Goal: Information Seeking & Learning: Learn about a topic

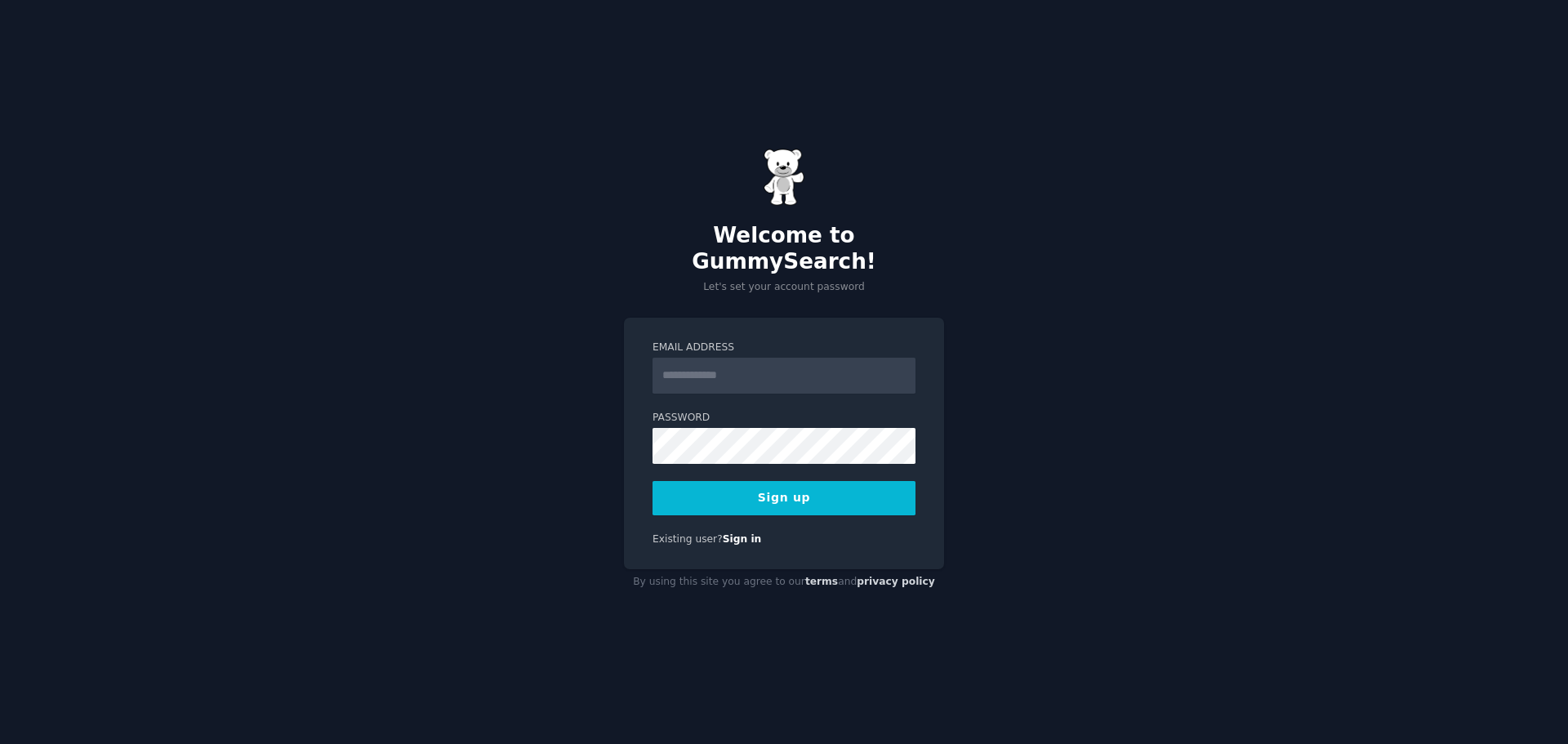
click at [768, 366] on input "Email Address" at bounding box center [784, 375] width 263 height 36
type input "**********"
click at [758, 490] on button "Sign up" at bounding box center [784, 498] width 263 height 34
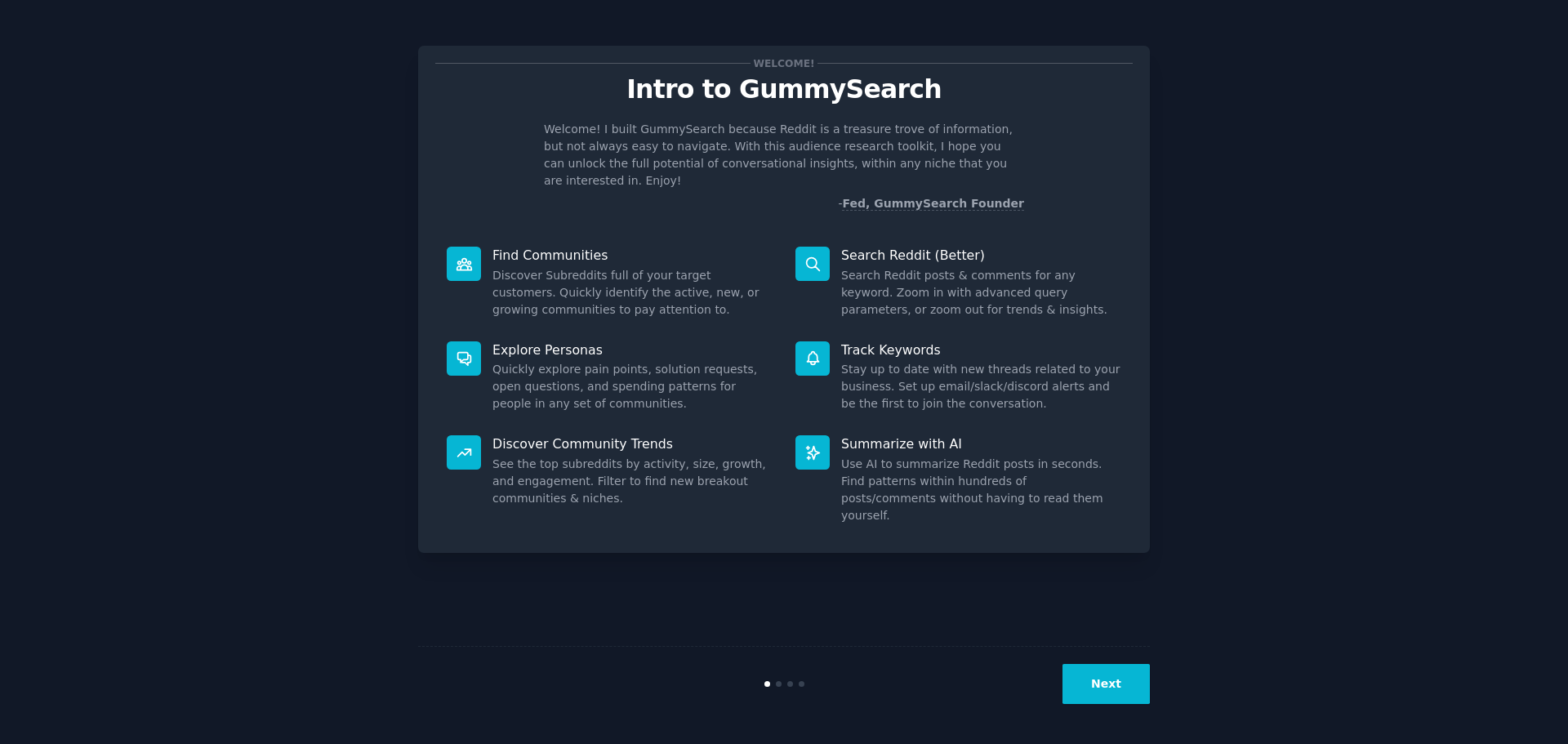
click at [1104, 681] on button "Next" at bounding box center [1106, 683] width 87 height 40
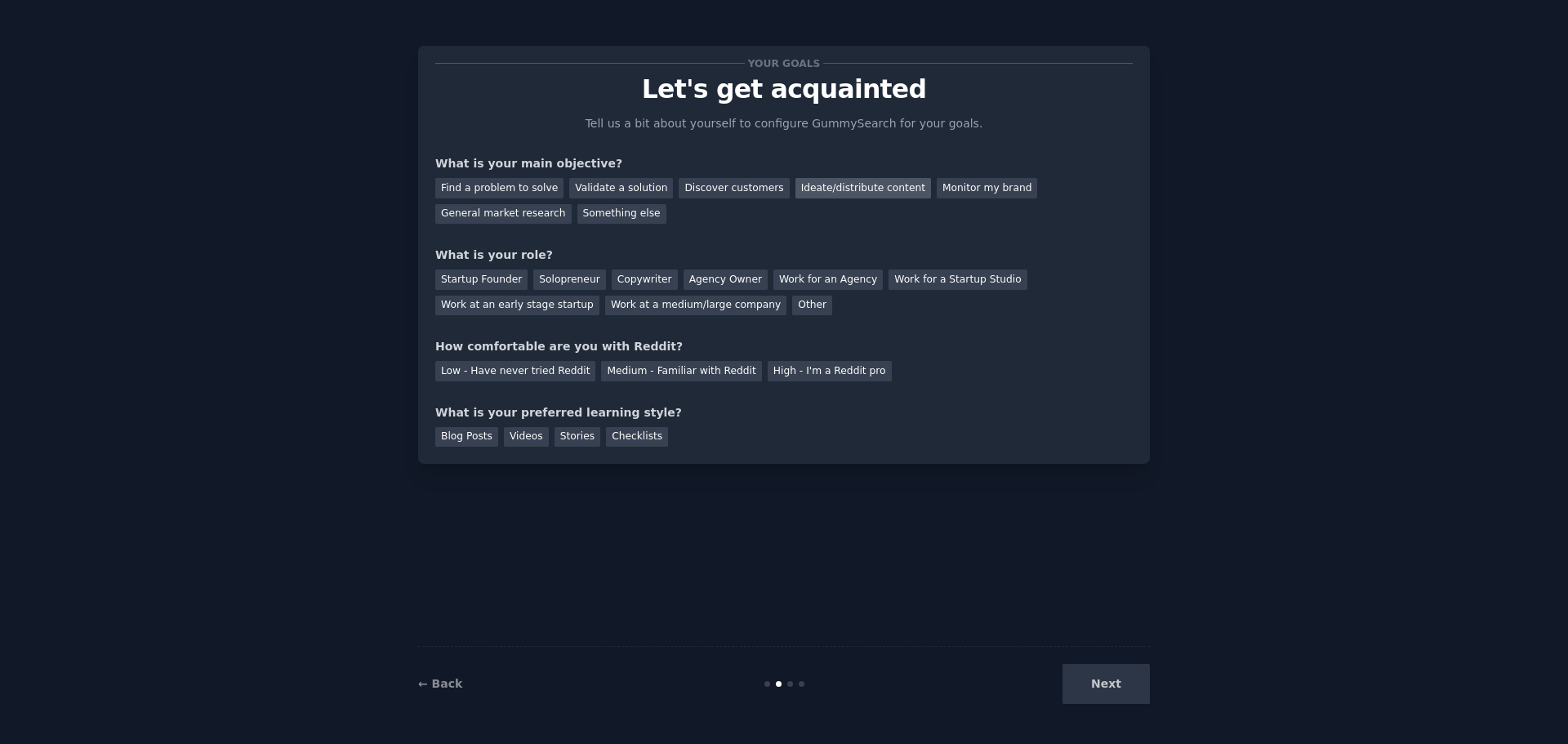
click at [851, 183] on div "Ideate/distribute content" at bounding box center [863, 188] width 135 height 20
click at [576, 278] on div "Solopreneur" at bounding box center [569, 279] width 72 height 20
click at [541, 373] on div "Low - Have never tried Reddit" at bounding box center [515, 371] width 160 height 20
click at [1104, 685] on div "Next" at bounding box center [1027, 683] width 244 height 40
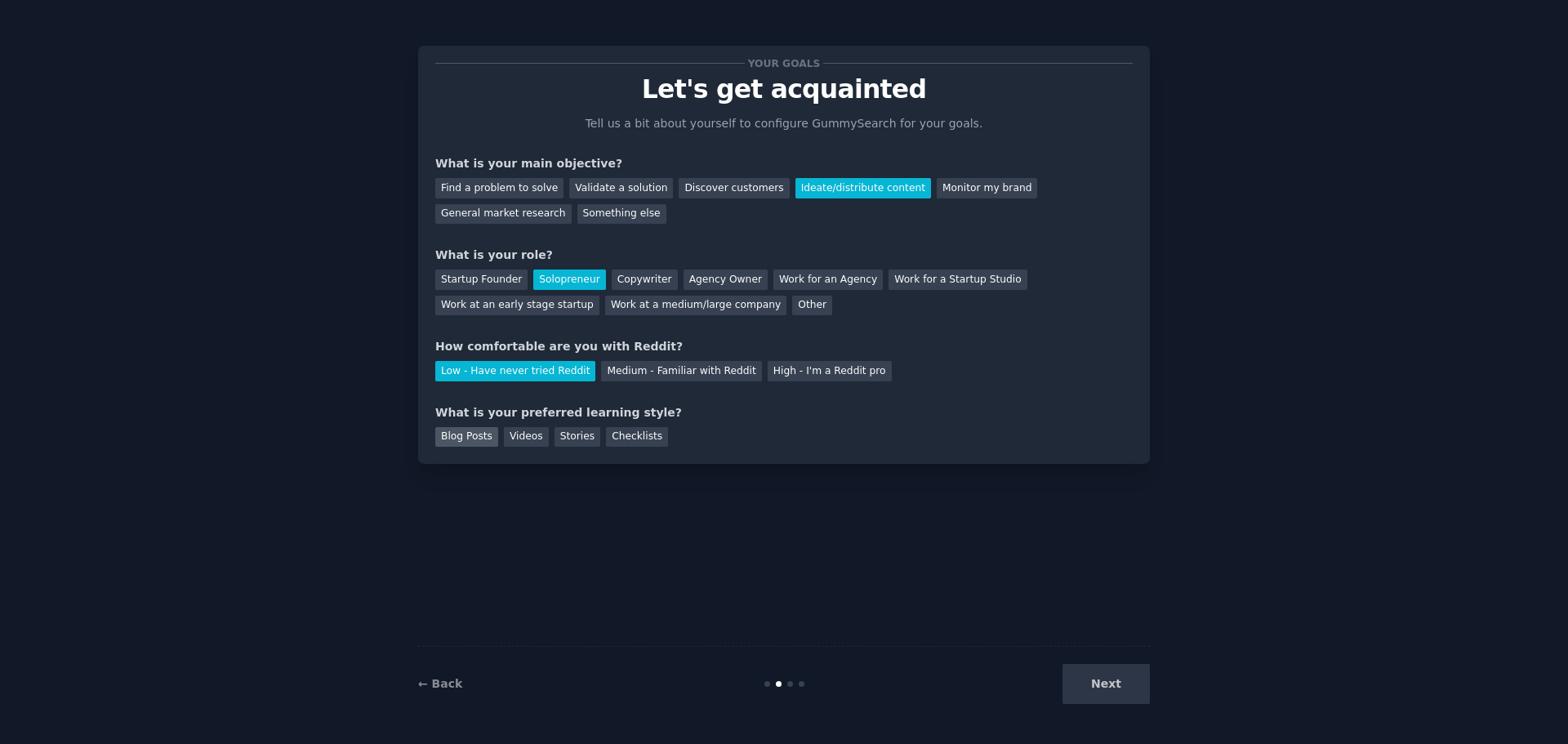
click at [475, 436] on div "Blog Posts" at bounding box center [467, 437] width 63 height 20
click at [1106, 683] on button "Next" at bounding box center [1106, 683] width 87 height 40
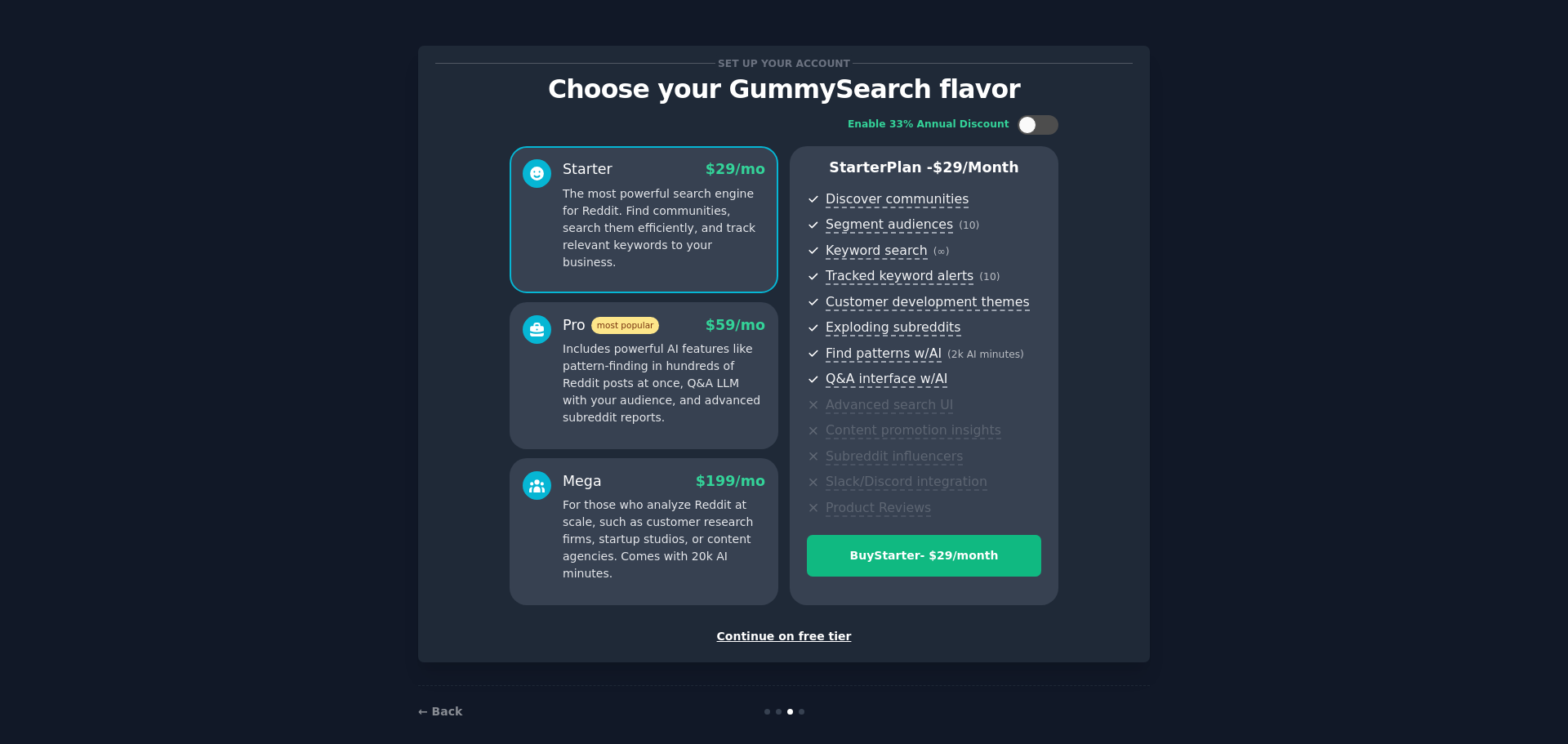
click at [800, 636] on div "Continue on free tier" at bounding box center [783, 636] width 697 height 18
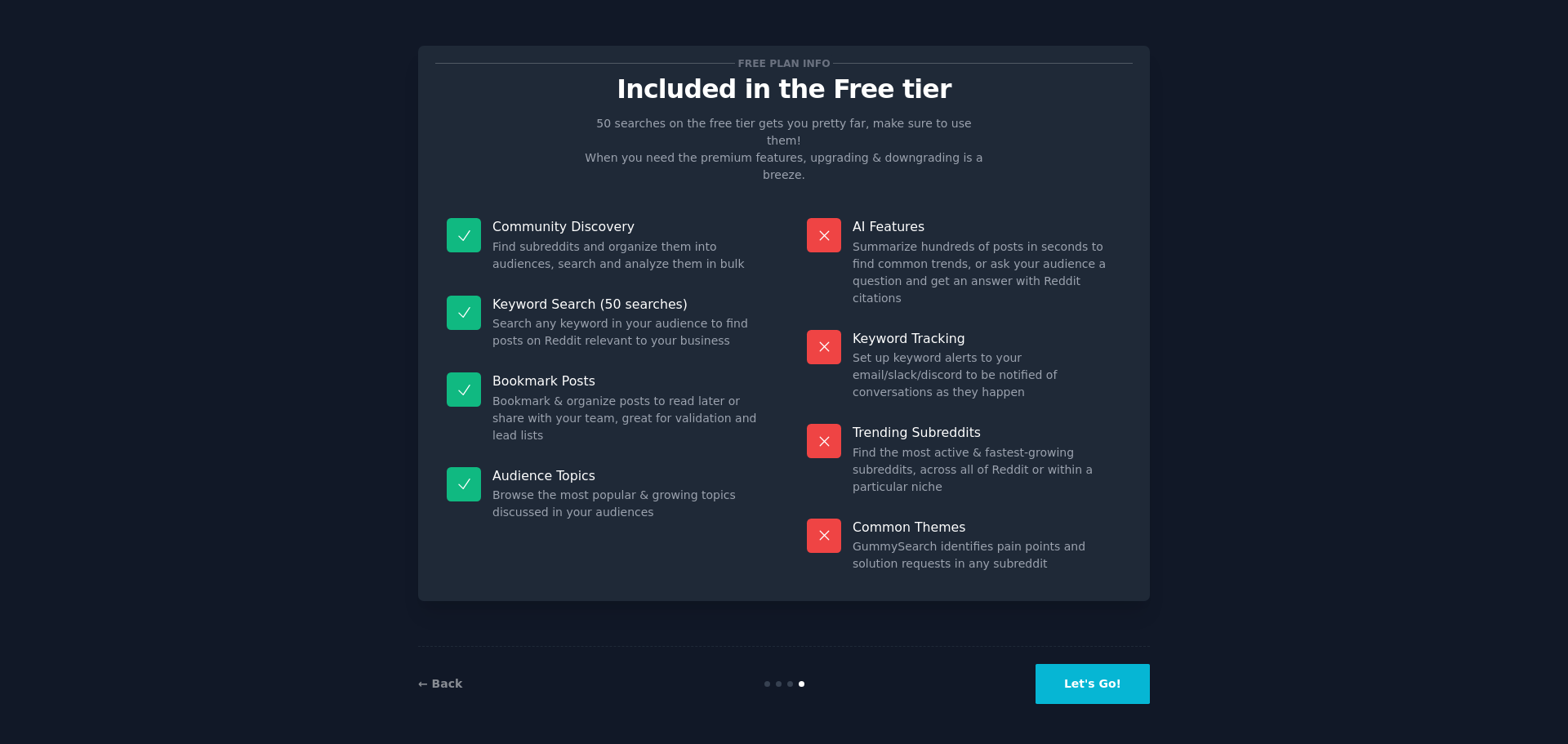
click at [1108, 688] on button "Let's Go!" at bounding box center [1091, 683] width 114 height 40
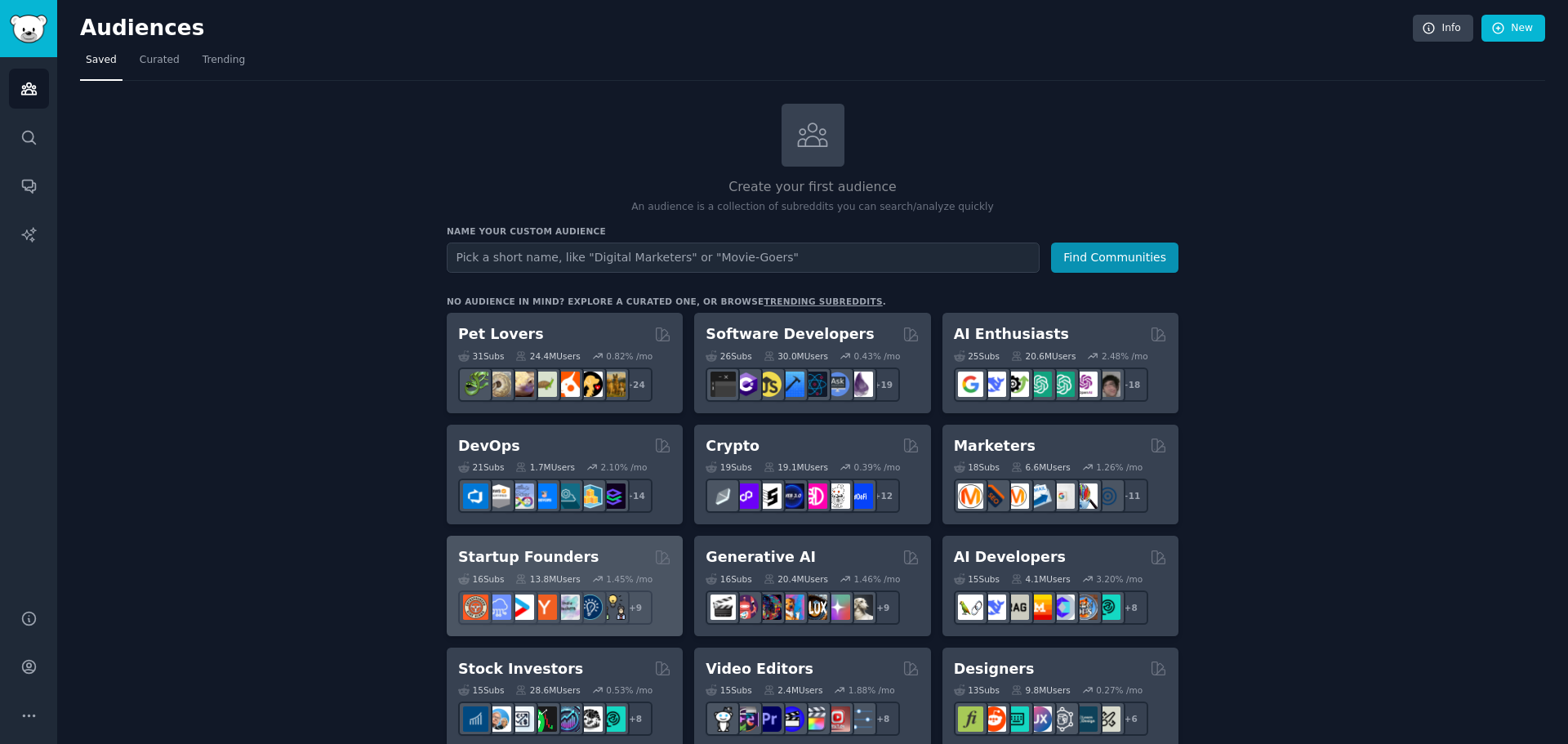
click at [577, 556] on div "Startup Founders" at bounding box center [565, 557] width 213 height 20
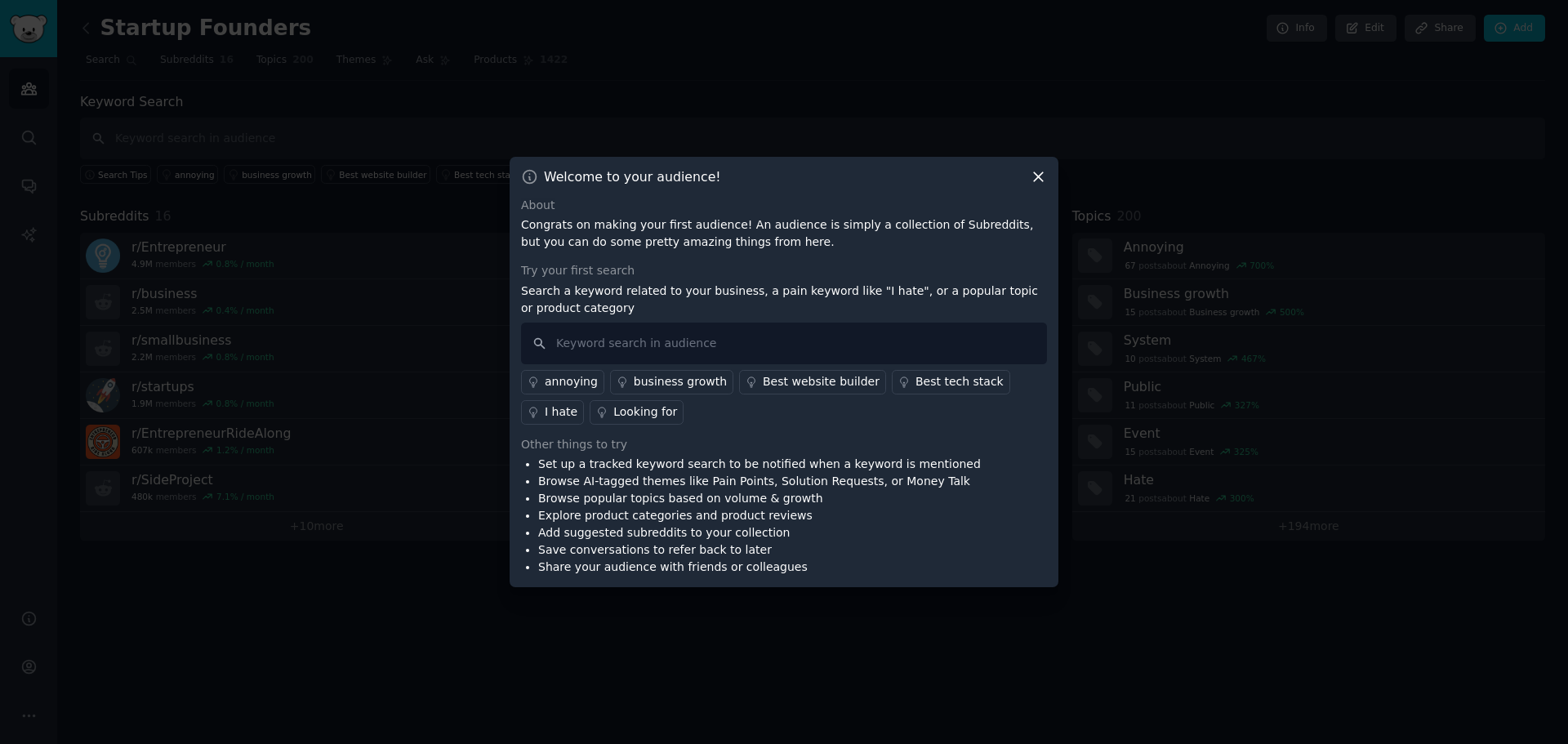
click at [1037, 182] on icon at bounding box center [1038, 177] width 18 height 18
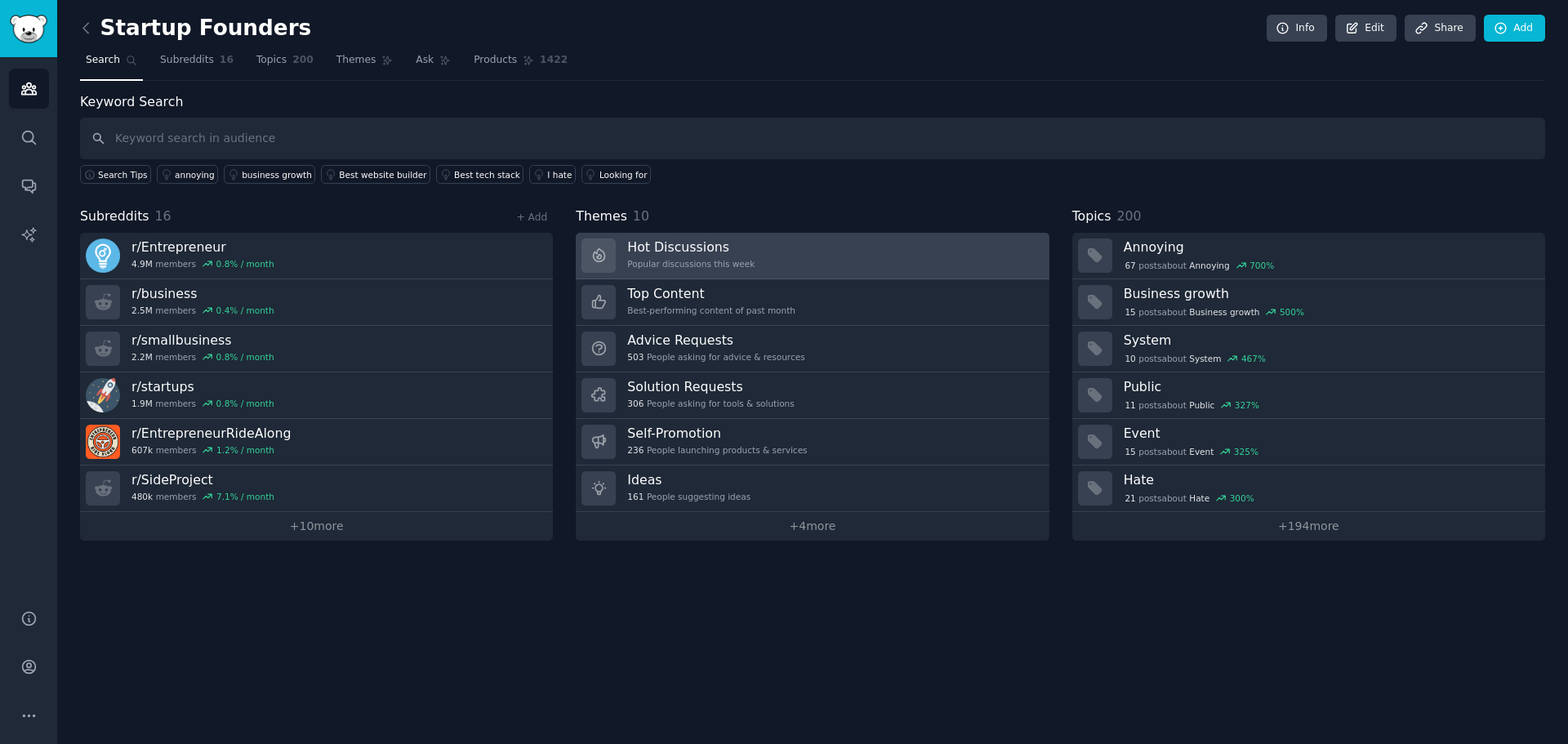
click at [704, 254] on h3 "Hot Discussions" at bounding box center [691, 247] width 128 height 18
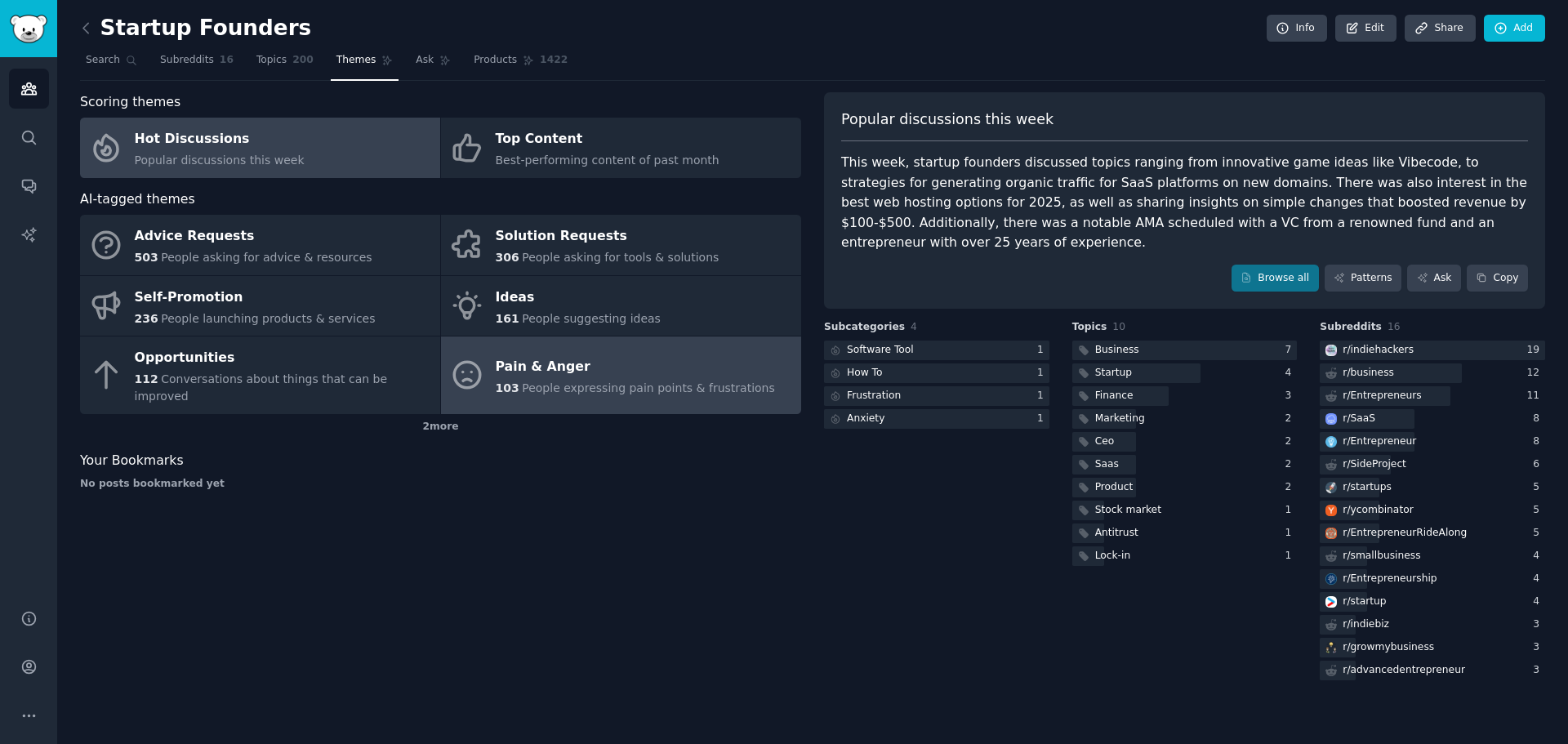
click at [585, 381] on span "People expressing pain points & frustrations" at bounding box center [648, 388] width 253 height 13
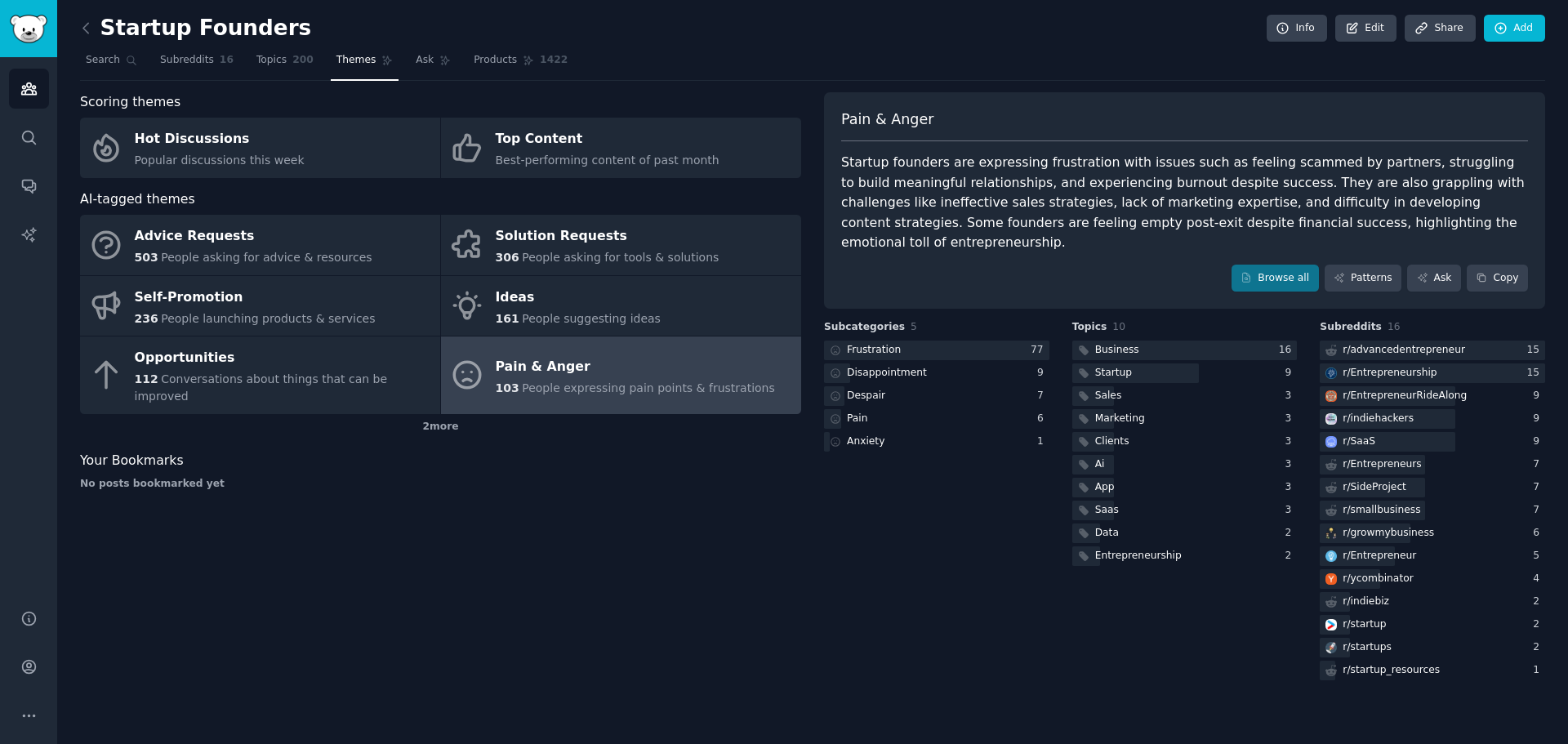
click at [1030, 201] on div "Startup founders are expressing frustration with issues such as feeling scammed…" at bounding box center [1185, 203] width 687 height 100
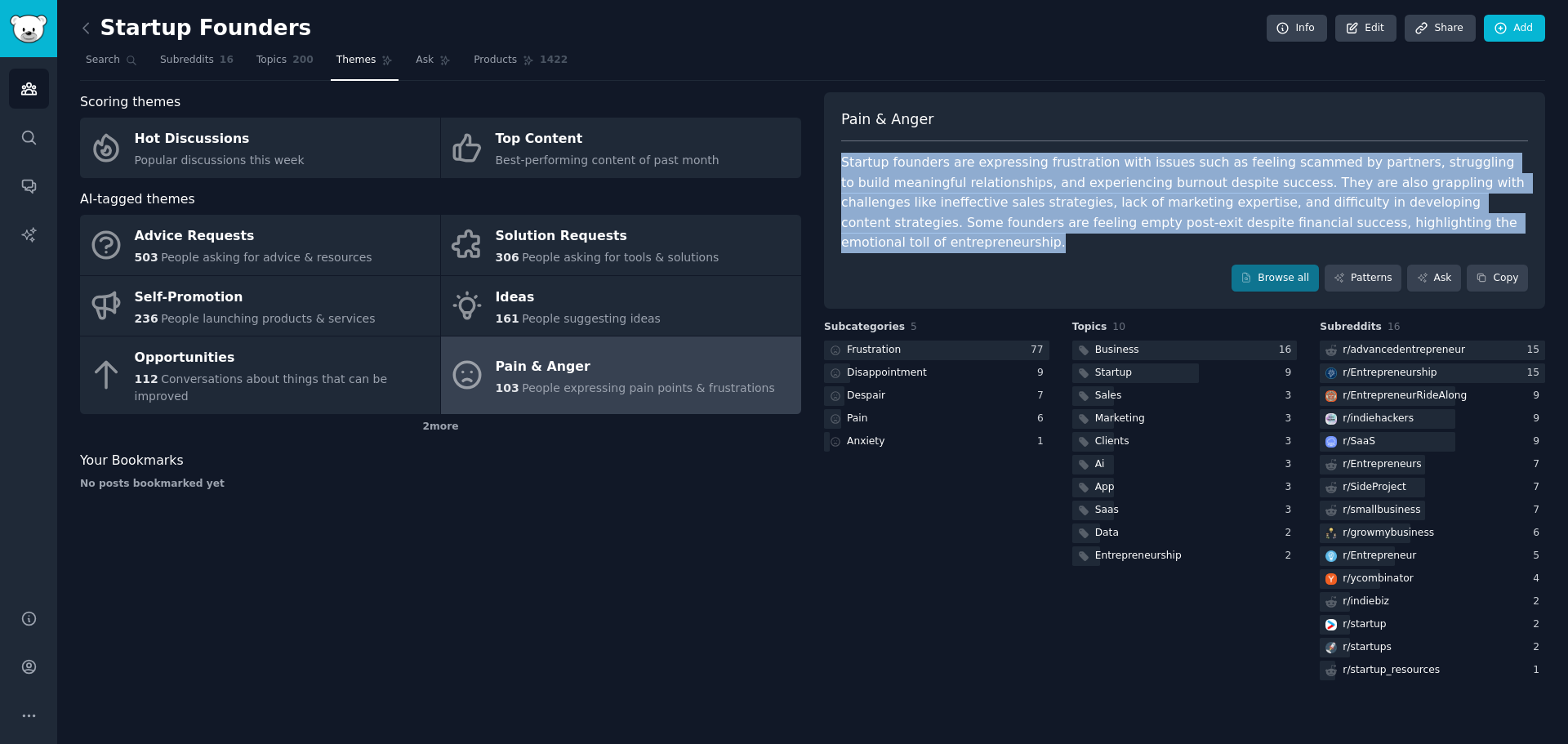
drag, startPoint x: 1440, startPoint y: 225, endPoint x: 841, endPoint y: 169, distance: 601.6
click at [841, 169] on div "Startup founders are expressing frustration with issues such as feeling scammed…" at bounding box center [1185, 203] width 687 height 100
copy div "Startup founders are expressing frustration with issues such as feeling scammed…"
click at [921, 364] on div "Disappointment" at bounding box center [936, 374] width 225 height 20
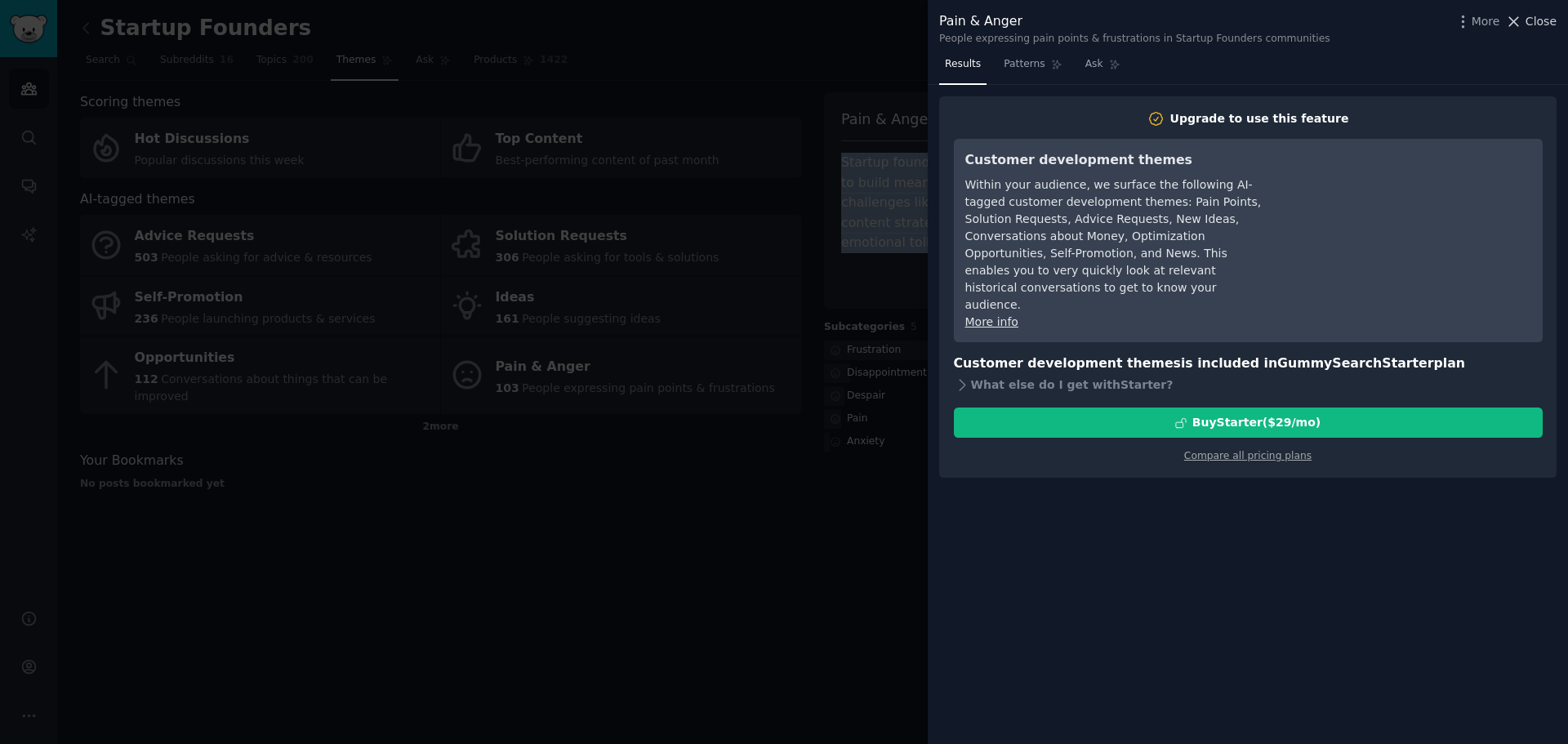
click at [1537, 16] on span "Close" at bounding box center [1541, 21] width 31 height 18
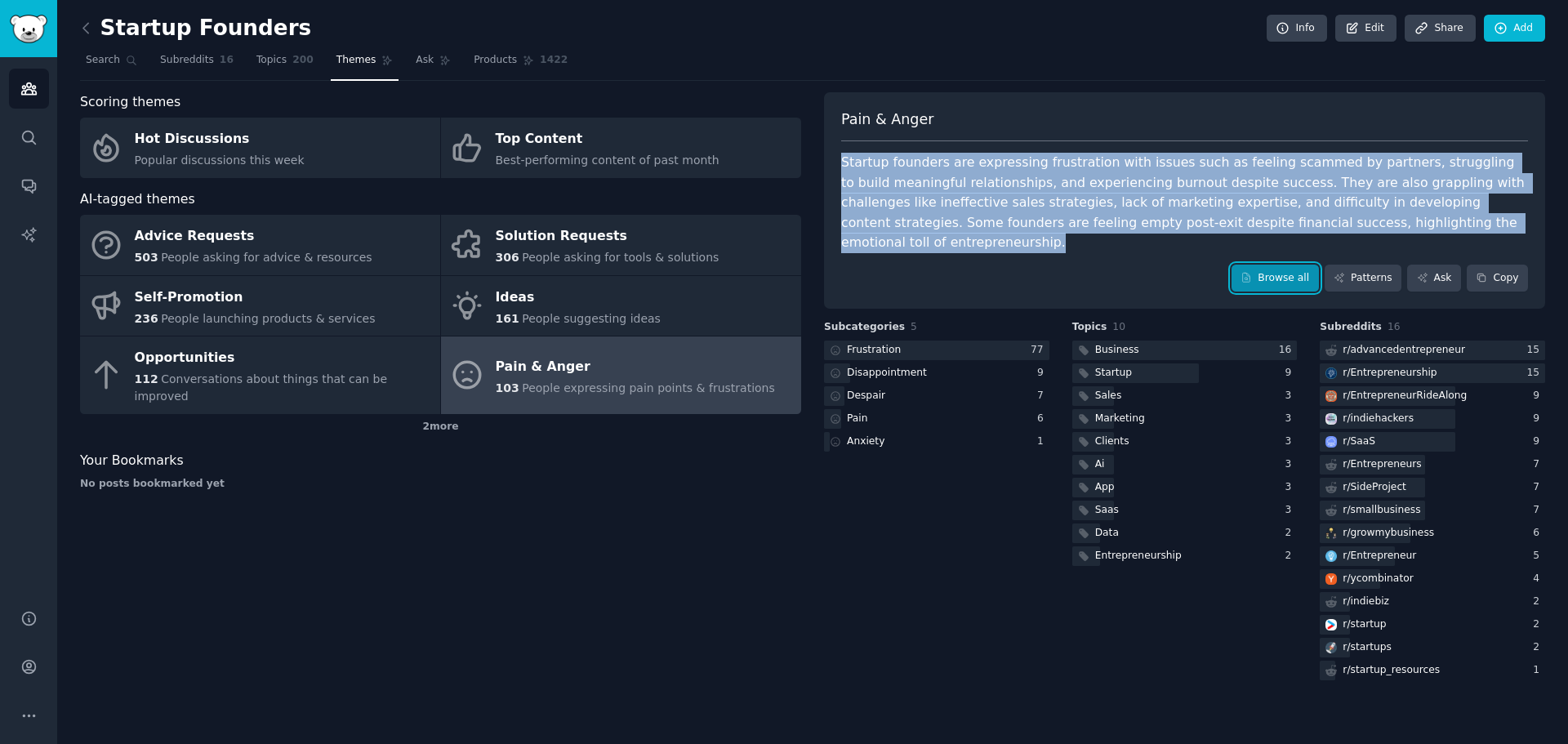
click at [1284, 265] on link "Browse all" at bounding box center [1275, 279] width 87 height 28
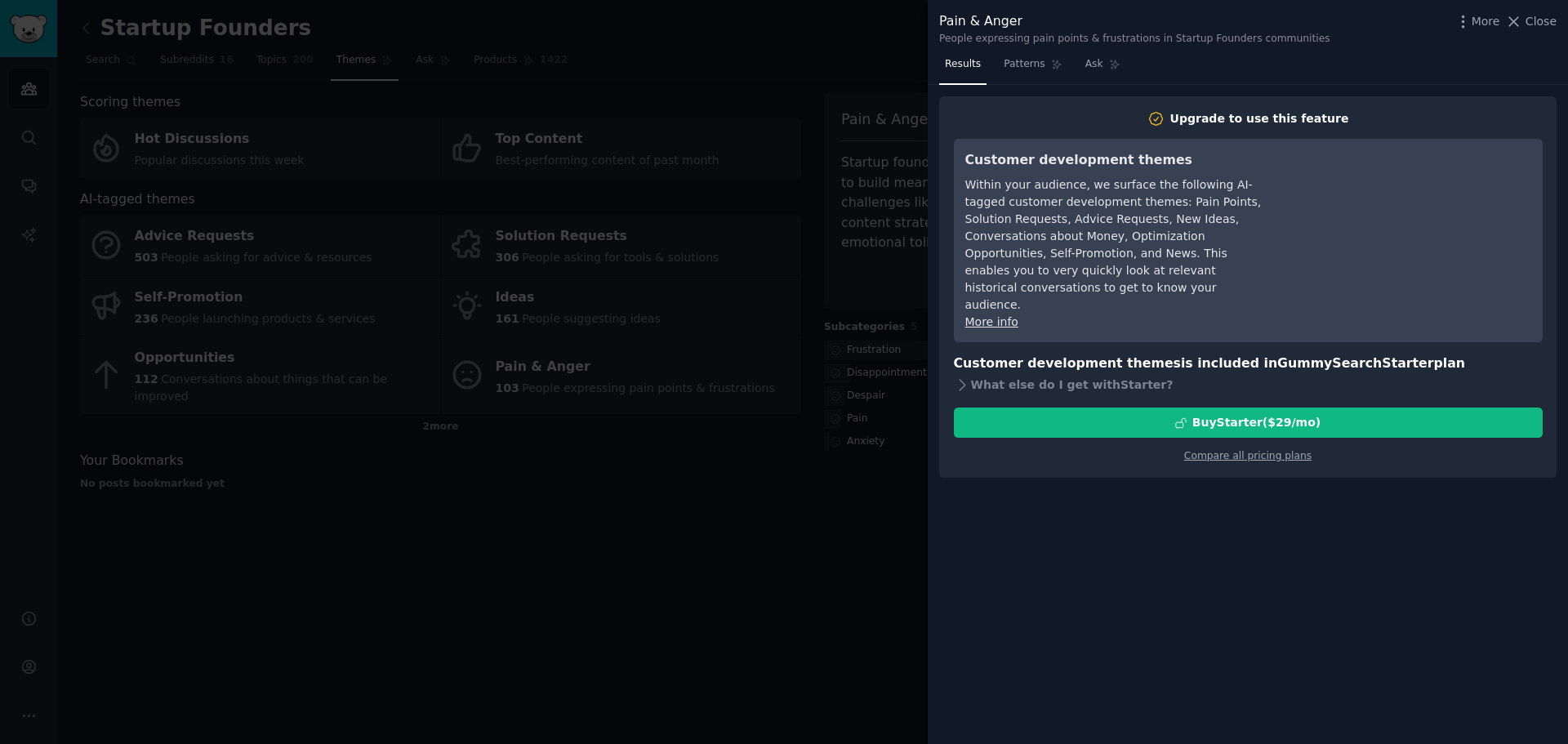
click at [827, 482] on div at bounding box center [784, 372] width 1568 height 744
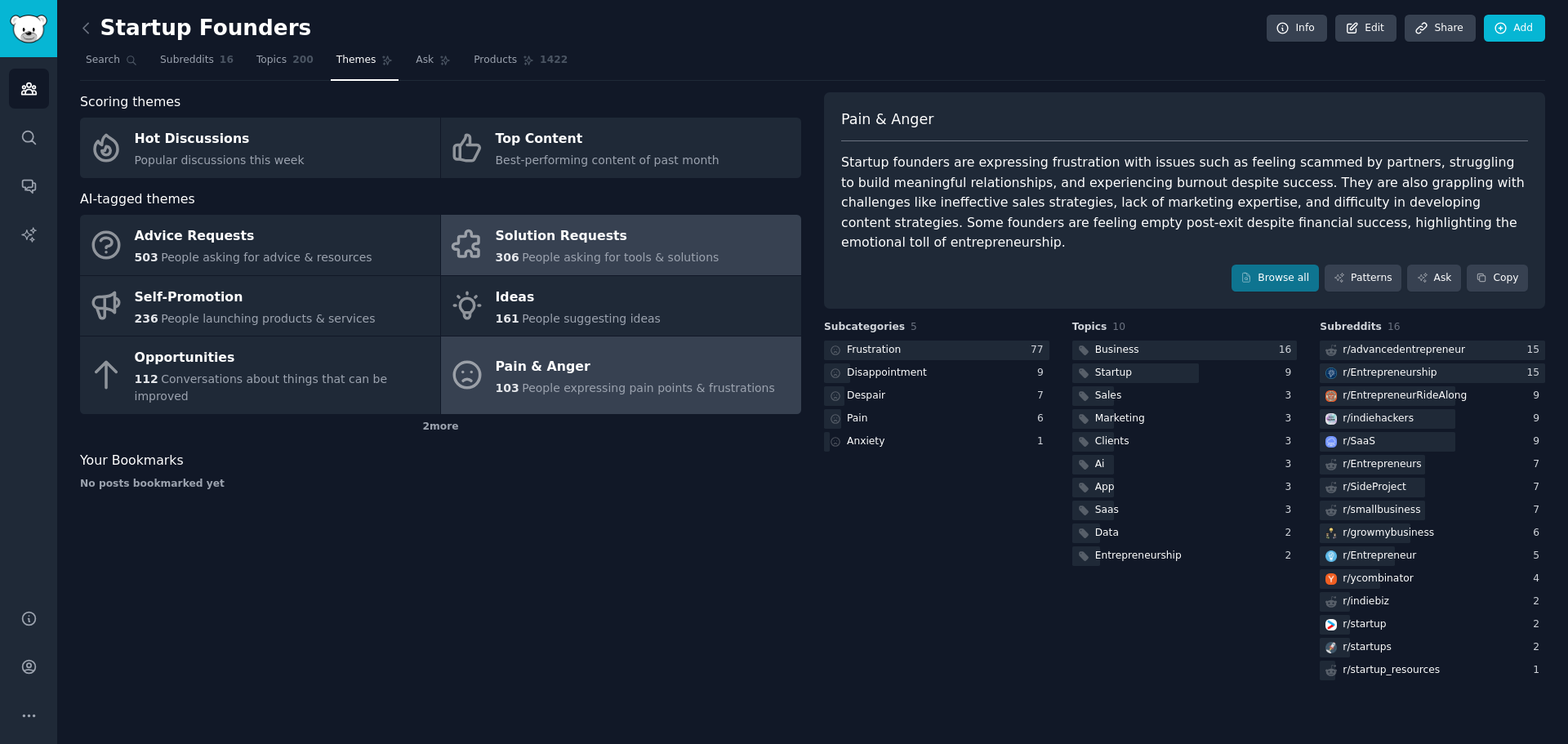
click at [661, 243] on div "Solution Requests" at bounding box center [607, 237] width 224 height 26
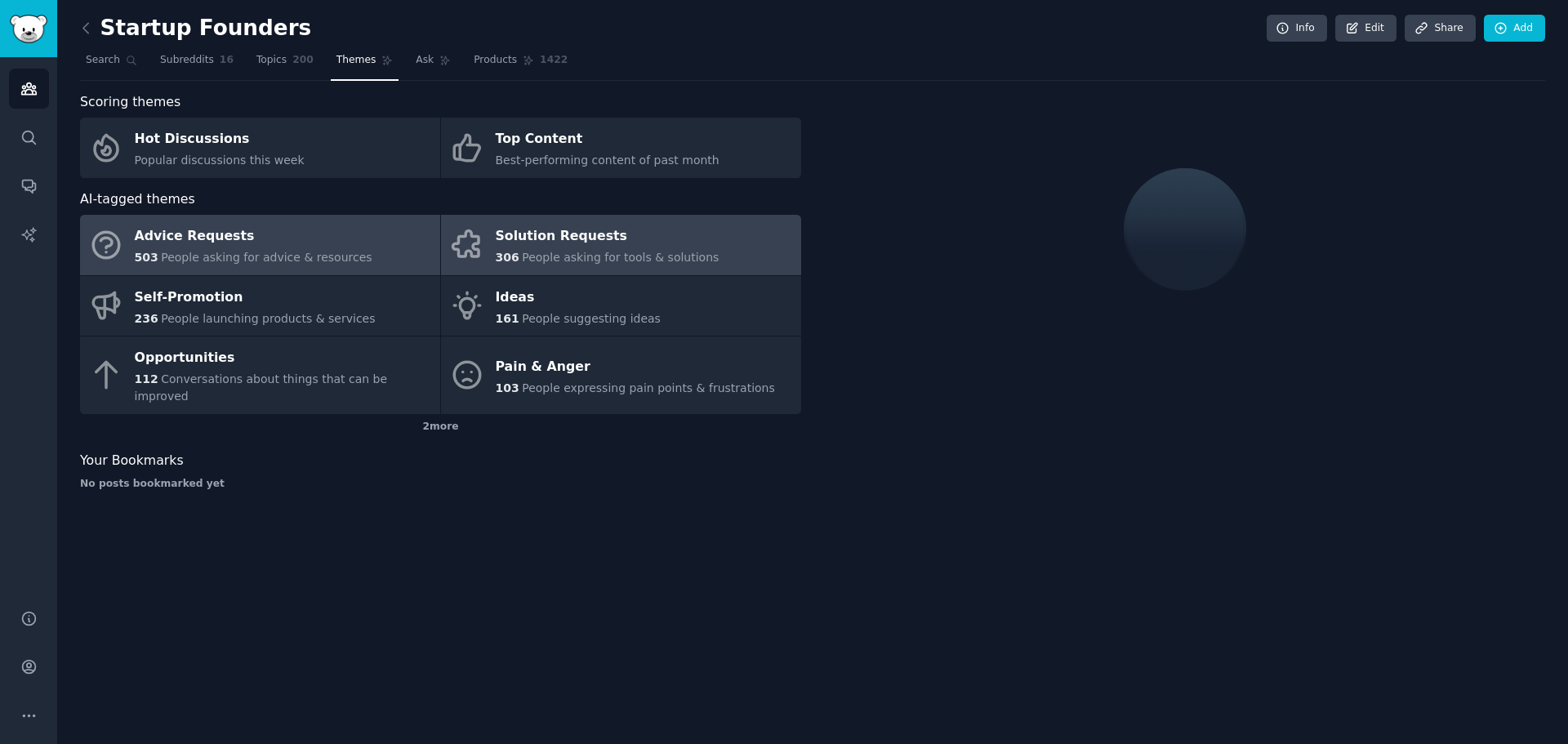
click at [262, 237] on div "Advice Requests" at bounding box center [254, 237] width 238 height 26
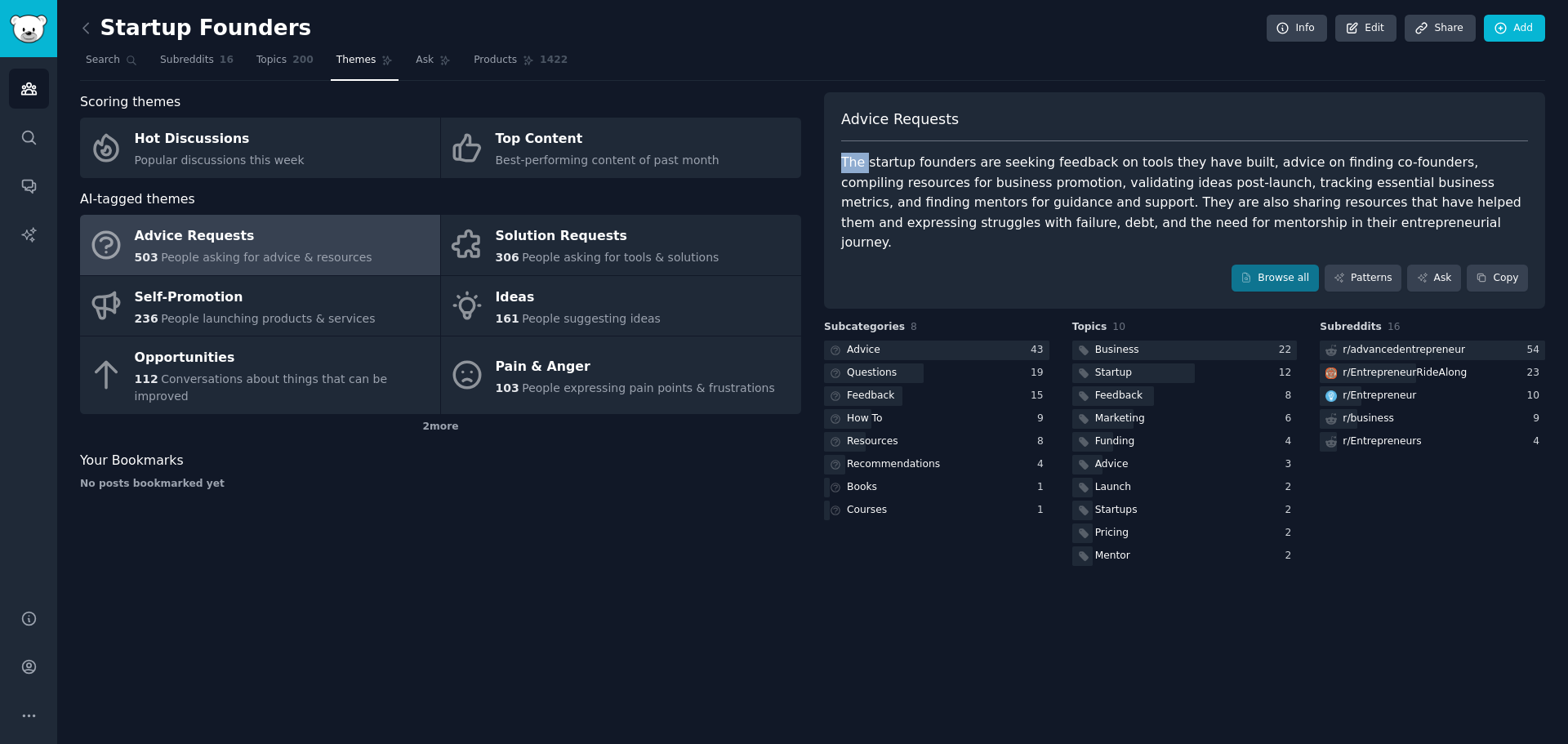
drag, startPoint x: 1116, startPoint y: 222, endPoint x: 865, endPoint y: 172, distance: 255.9
click at [865, 172] on div "The startup founders are seeking feedback on tools they have built, advice on f…" at bounding box center [1185, 203] width 687 height 100
click at [959, 197] on div "The startup founders are seeking feedback on tools they have built, advice on f…" at bounding box center [1185, 203] width 687 height 100
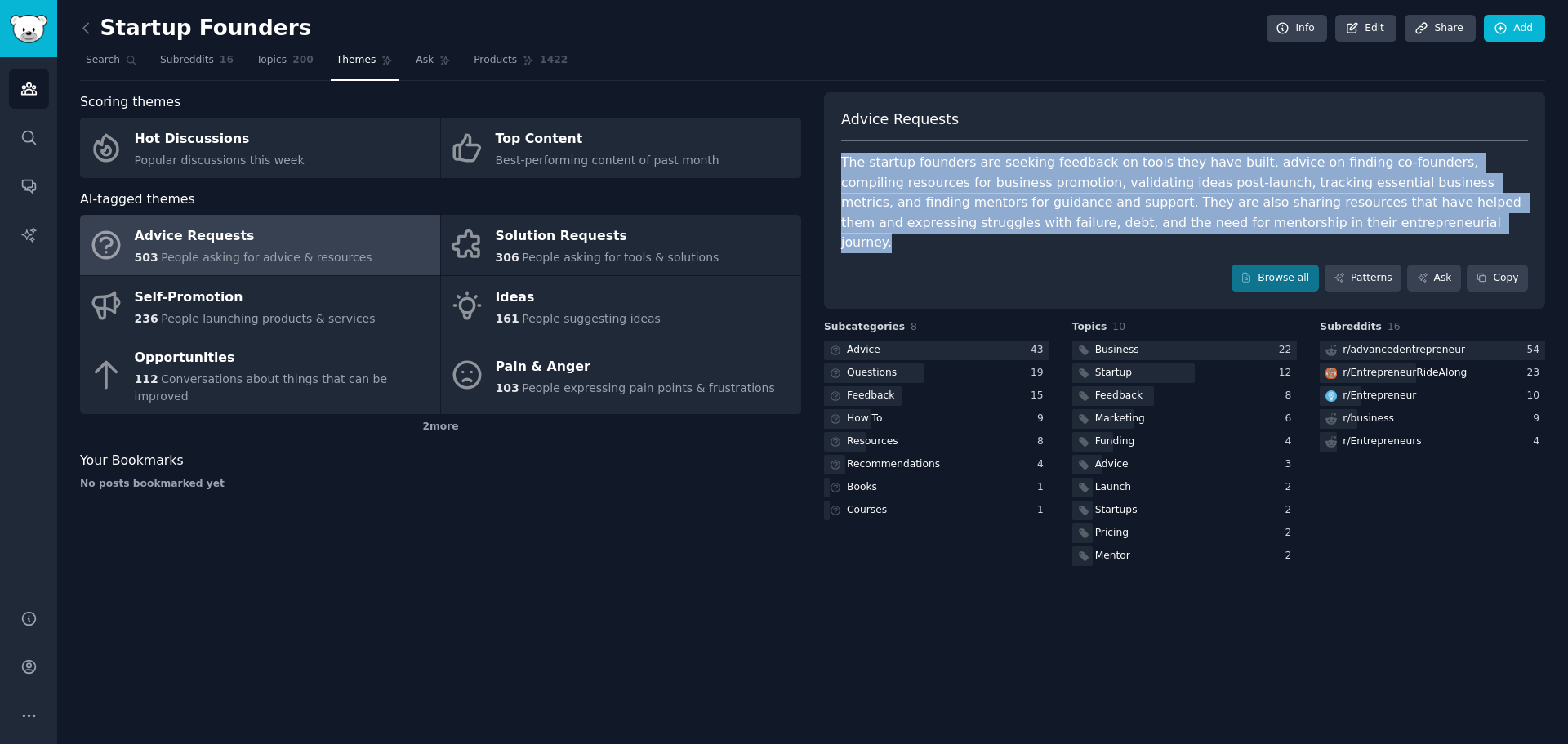
click at [959, 197] on div "The startup founders are seeking feedback on tools they have built, advice on f…" at bounding box center [1185, 203] width 687 height 100
copy div "The startup founders are seeking feedback on tools they have built, advice on f…"
